Goal: Task Accomplishment & Management: Manage account settings

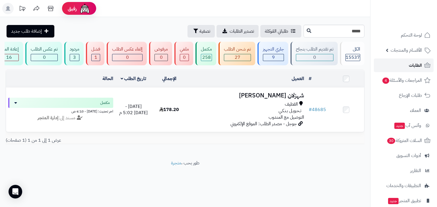
click at [399, 64] on link "الطلبات" at bounding box center [403, 66] width 60 height 14
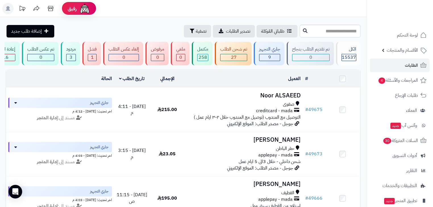
click at [13, 12] on icon at bounding box center [7, 8] width 11 height 11
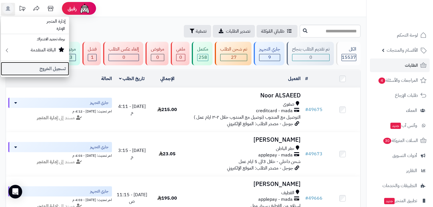
click at [43, 67] on link "تسجيل الخروج" at bounding box center [35, 69] width 68 height 14
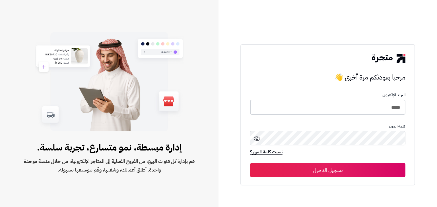
click at [382, 106] on input "*****" at bounding box center [327, 107] width 155 height 15
type input "*****"
click at [372, 167] on button "تسجيل الدخول" at bounding box center [327, 170] width 155 height 14
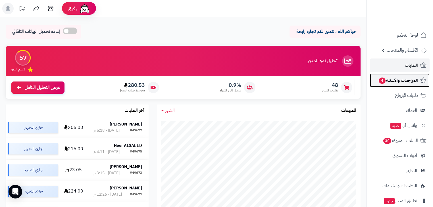
click at [418, 78] on span "المراجعات والأسئلة 4" at bounding box center [398, 80] width 40 height 8
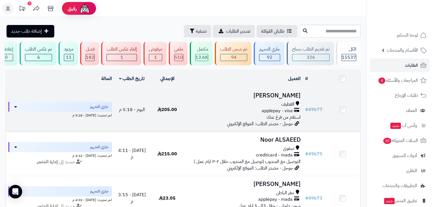
click at [283, 108] on span "القطيف" at bounding box center [287, 104] width 13 height 7
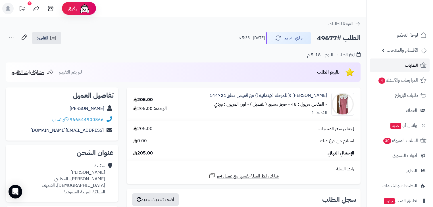
click at [389, 62] on link "الطلبات" at bounding box center [400, 66] width 60 height 14
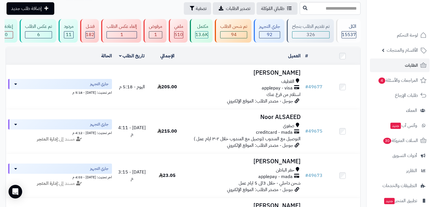
scroll to position [45, 0]
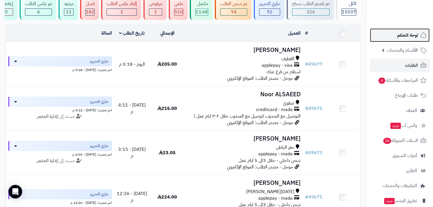
click at [412, 37] on span "لوحة التحكم" at bounding box center [407, 35] width 21 height 8
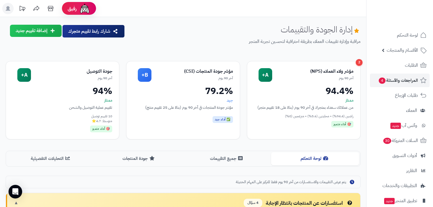
scroll to position [65, 0]
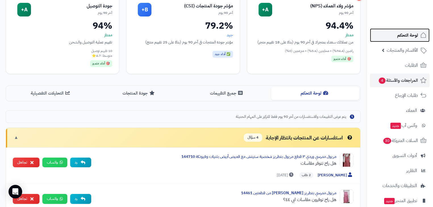
drag, startPoint x: 0, startPoint y: 0, endPoint x: 411, endPoint y: 39, distance: 413.1
click at [411, 39] on link "لوحة التحكم" at bounding box center [400, 35] width 60 height 14
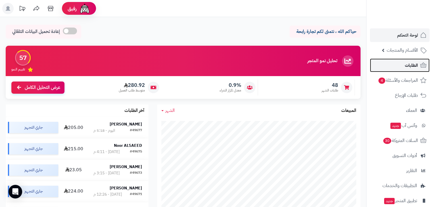
click at [410, 64] on span "الطلبات" at bounding box center [411, 65] width 13 height 8
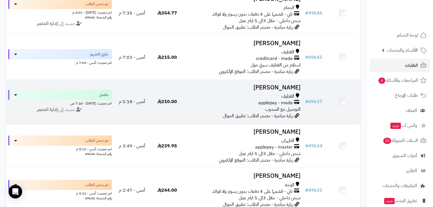
scroll to position [500, 0]
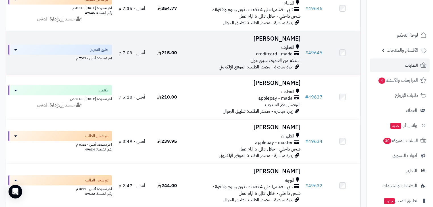
click at [252, 51] on div "القطيف" at bounding box center [243, 47] width 113 height 7
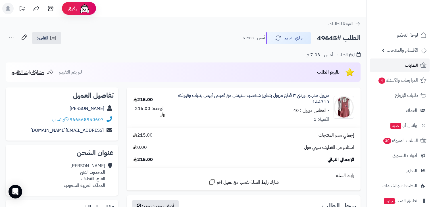
click at [403, 66] on link "الطلبات" at bounding box center [400, 66] width 60 height 14
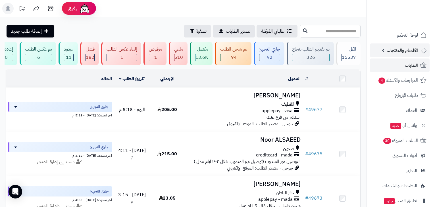
click at [400, 54] on link "الأقسام والمنتجات" at bounding box center [400, 50] width 60 height 14
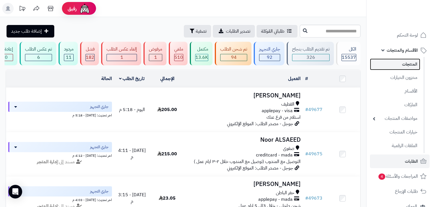
click at [399, 63] on link "المنتجات" at bounding box center [395, 65] width 50 height 12
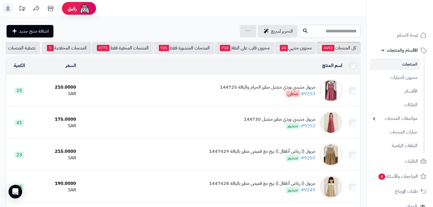
click at [250, 91] on div "مريول مدرسي وردي متصل مطرز الحزام والياقة 144725" at bounding box center [267, 87] width 95 height 7
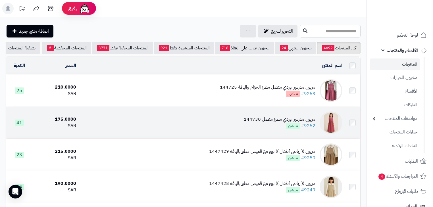
click at [261, 123] on div "مريول مدرسي وردي مطرز متصل 144730" at bounding box center [280, 119] width 72 height 7
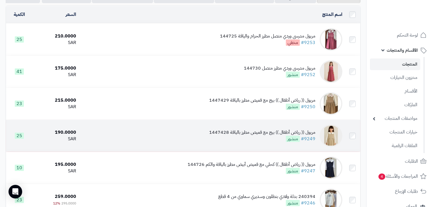
scroll to position [68, 0]
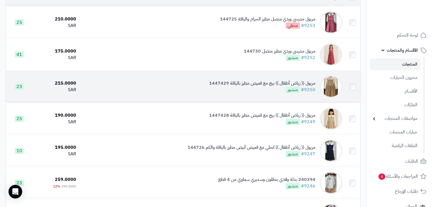
click at [229, 87] on div "مريول (( رياض أطفال )) بيج مع قميص مطرز بالياقة 1447429" at bounding box center [262, 83] width 106 height 7
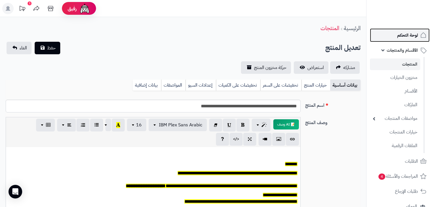
click at [412, 32] on span "لوحة التحكم" at bounding box center [407, 35] width 21 height 8
